Goal: Transaction & Acquisition: Purchase product/service

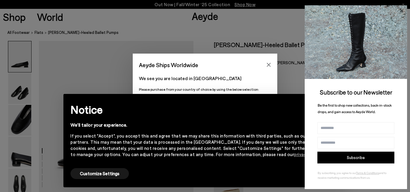
click at [402, 11] on icon at bounding box center [401, 10] width 3 height 3
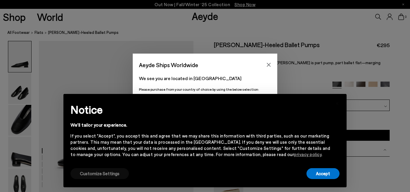
click at [103, 172] on button "Customize Settings" at bounding box center [99, 173] width 58 height 11
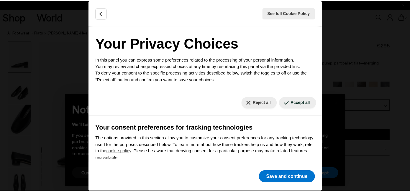
scroll to position [58, 0]
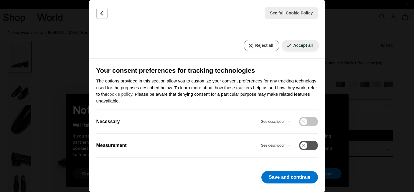
drag, startPoint x: 258, startPoint y: 36, endPoint x: 252, endPoint y: 47, distance: 13.2
click at [258, 36] on div "Reject all Accept all" at bounding box center [207, 46] width 236 height 26
click at [252, 47] on button "Reject all" at bounding box center [262, 46] width 36 height 12
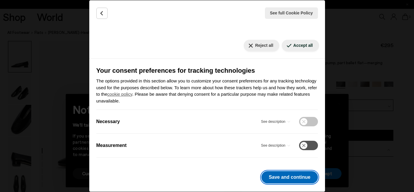
click at [296, 178] on button "Save and continue" at bounding box center [290, 177] width 56 height 12
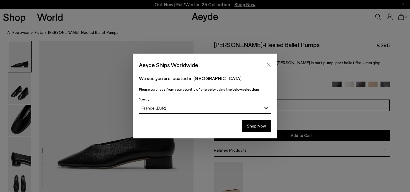
click at [266, 67] on icon "Close" at bounding box center [268, 65] width 5 height 5
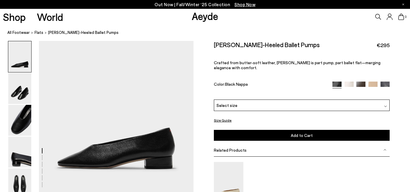
click at [345, 83] on div at bounding box center [360, 85] width 57 height 7
click at [347, 82] on img at bounding box center [348, 86] width 9 height 9
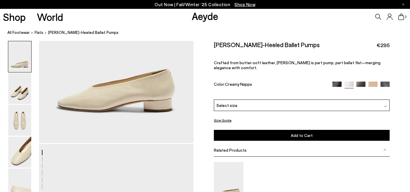
scroll to position [104, 0]
